Goal: Task Accomplishment & Management: Use online tool/utility

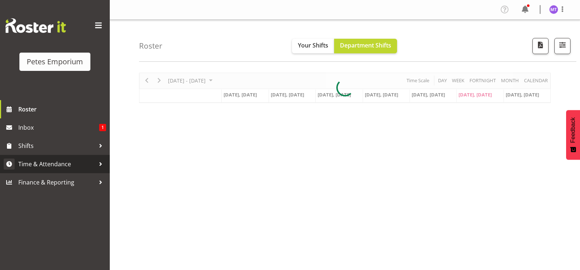
click at [66, 160] on span "Time & Attendance" at bounding box center [56, 164] width 77 height 11
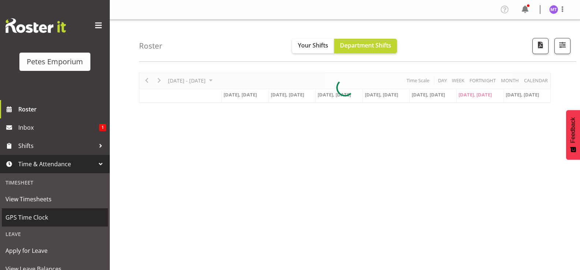
click at [48, 214] on span "GPS Time Clock" at bounding box center [54, 217] width 99 height 11
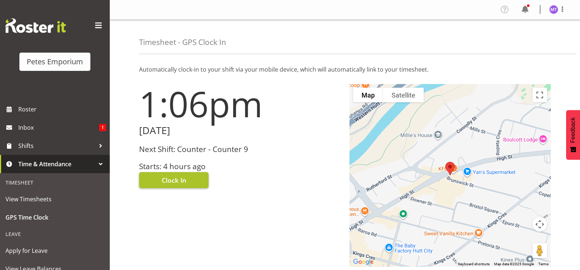
click at [185, 178] on span "Clock In" at bounding box center [174, 181] width 25 height 10
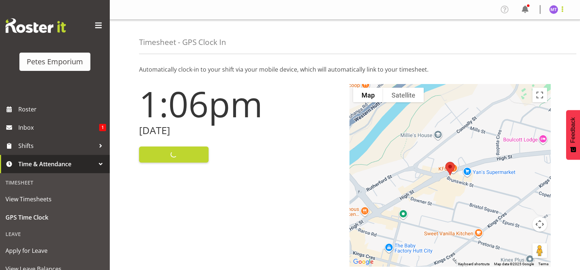
click at [564, 12] on span at bounding box center [562, 9] width 9 height 9
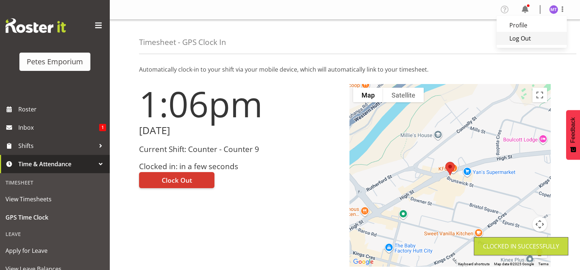
click at [541, 38] on link "Log Out" at bounding box center [531, 38] width 70 height 13
